Goal: Task Accomplishment & Management: Manage account settings

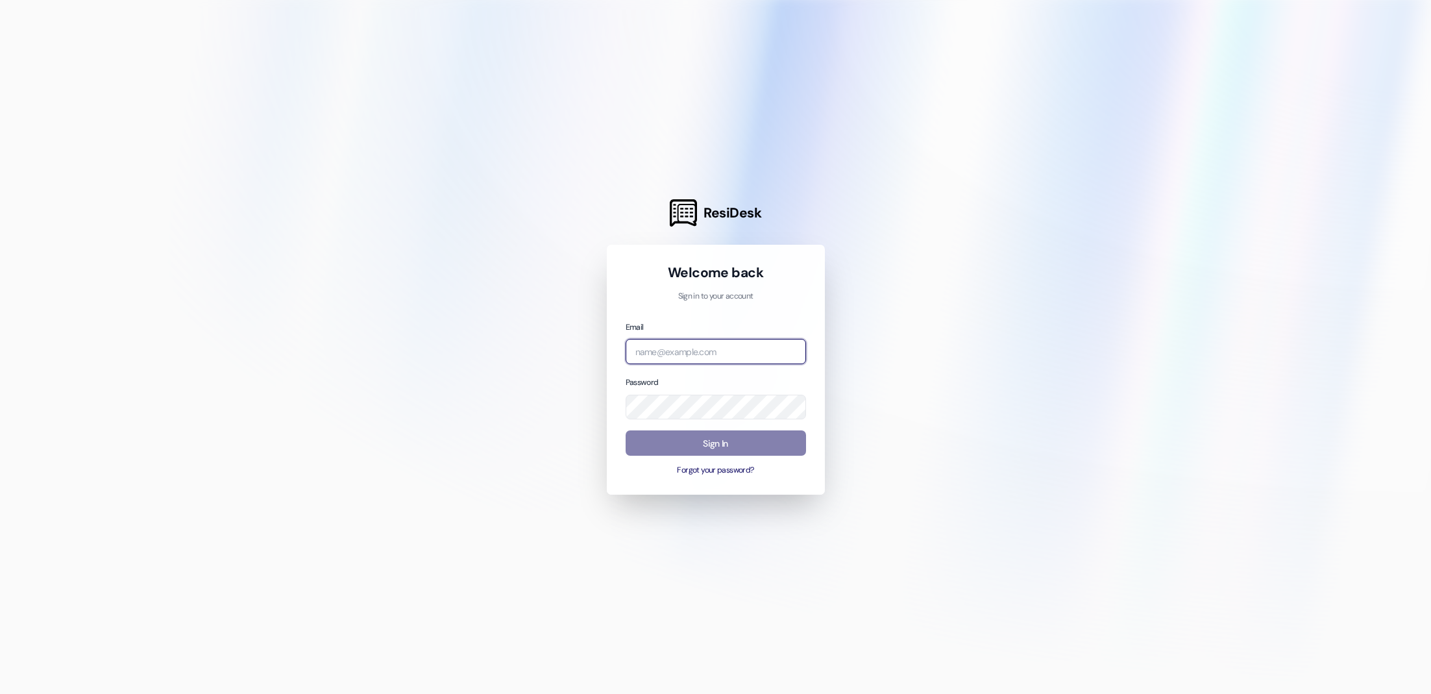
click at [737, 350] on input "email" at bounding box center [715, 351] width 180 height 25
click at [775, 349] on input "email" at bounding box center [715, 351] width 180 height 25
click at [0, 693] on com-1password-button at bounding box center [0, 694] width 0 height 0
type input "[EMAIL_ADDRESS][DOMAIN_NAME]"
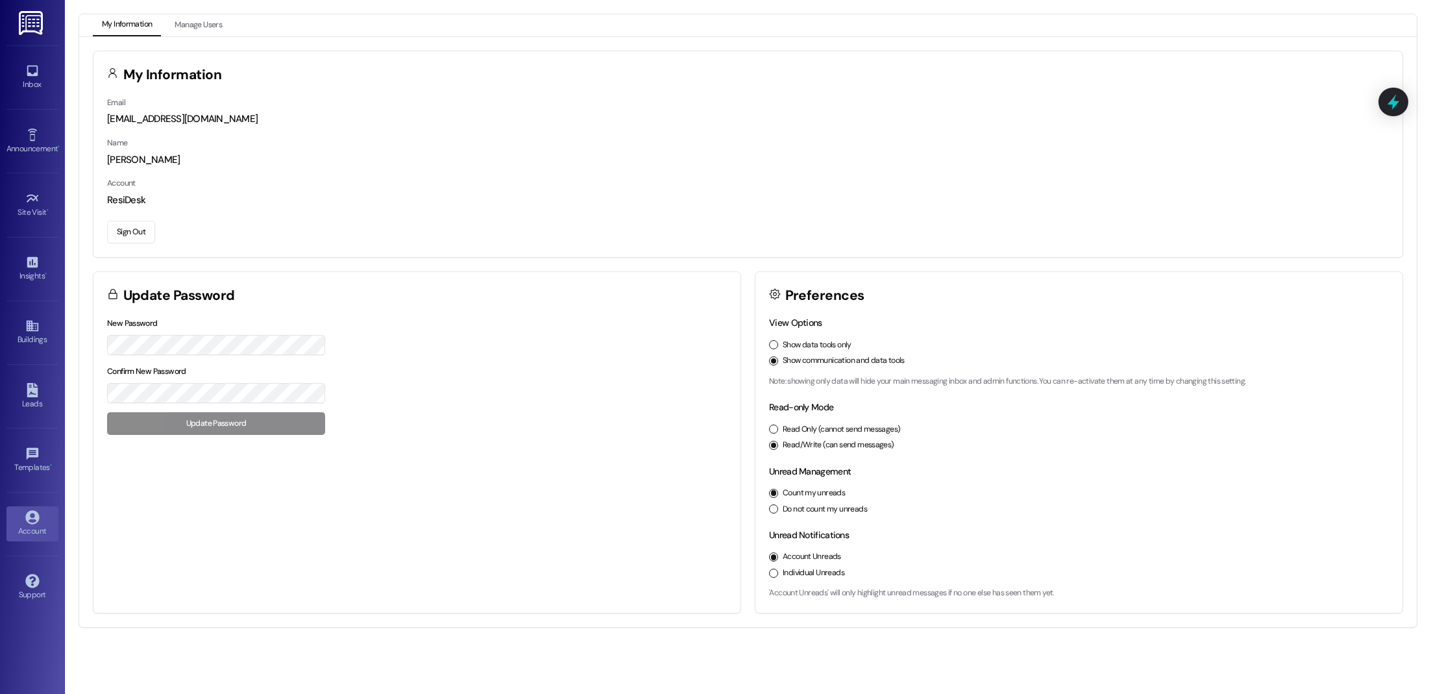
click at [138, 235] on button "Sign Out" at bounding box center [131, 232] width 48 height 23
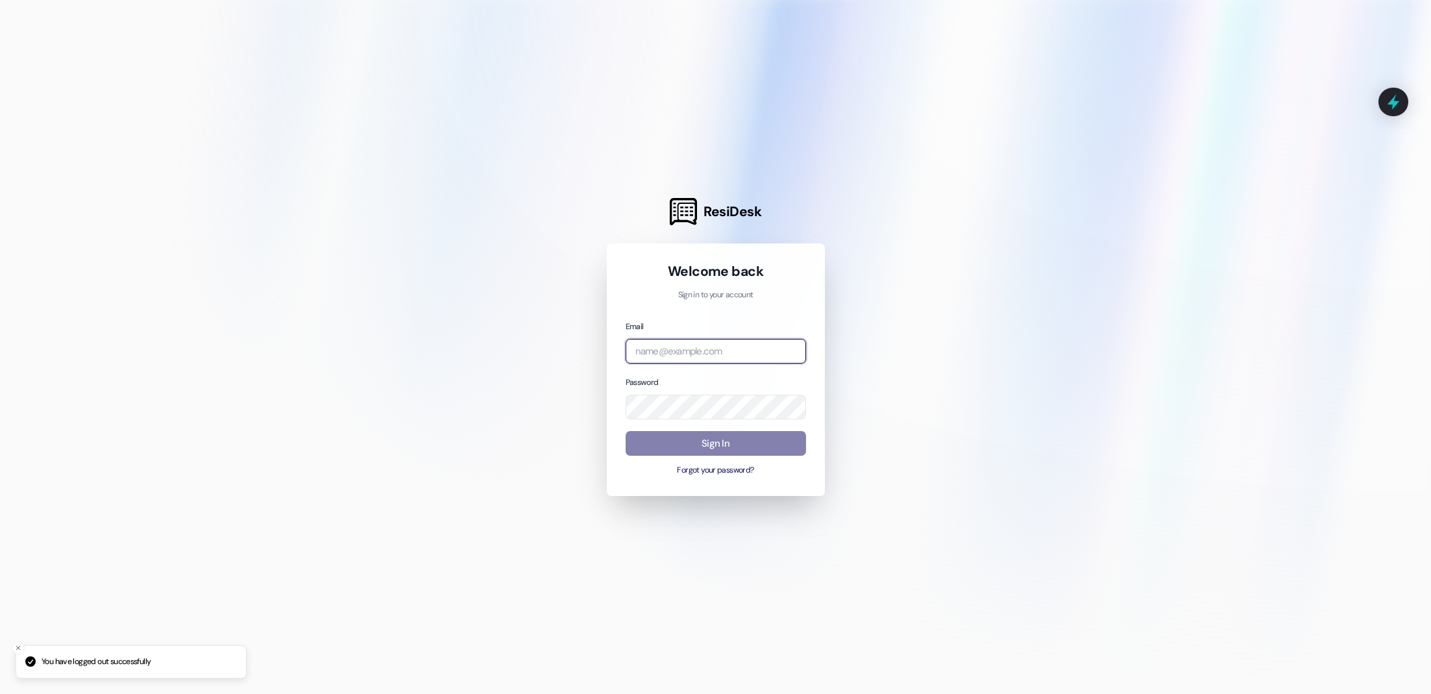
click at [692, 348] on input "email" at bounding box center [715, 351] width 180 height 25
type input "[EMAIL_ADDRESS][DOMAIN_NAME]"
